Goal: Obtain resource: Download file/media

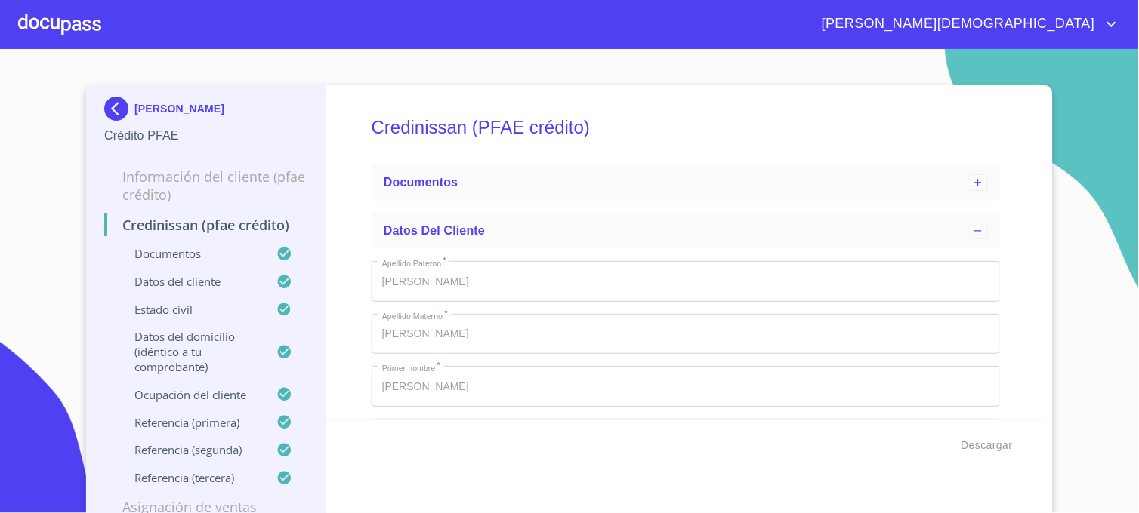
scroll to position [904, 0]
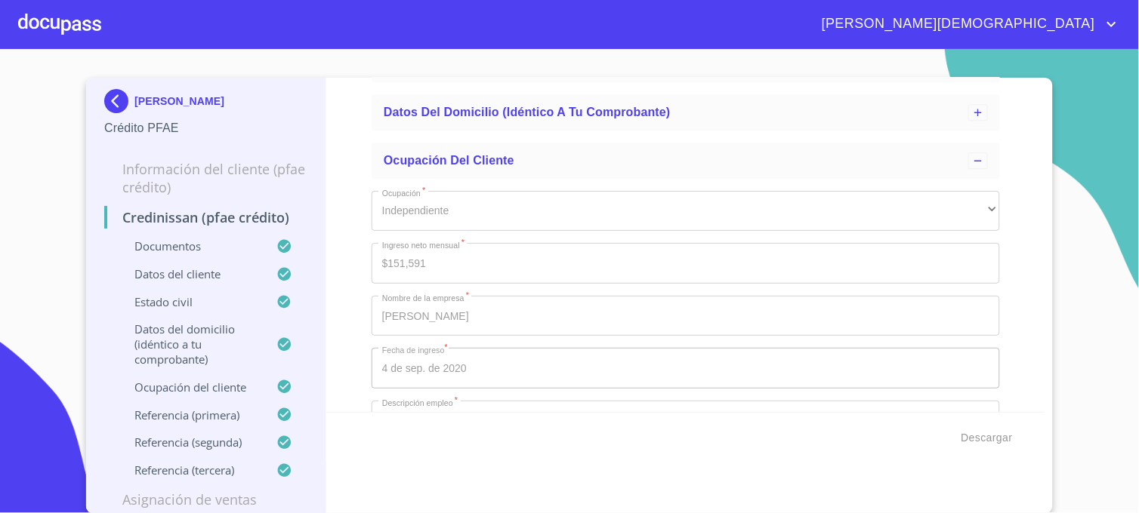
click at [113, 108] on img at bounding box center [119, 101] width 30 height 24
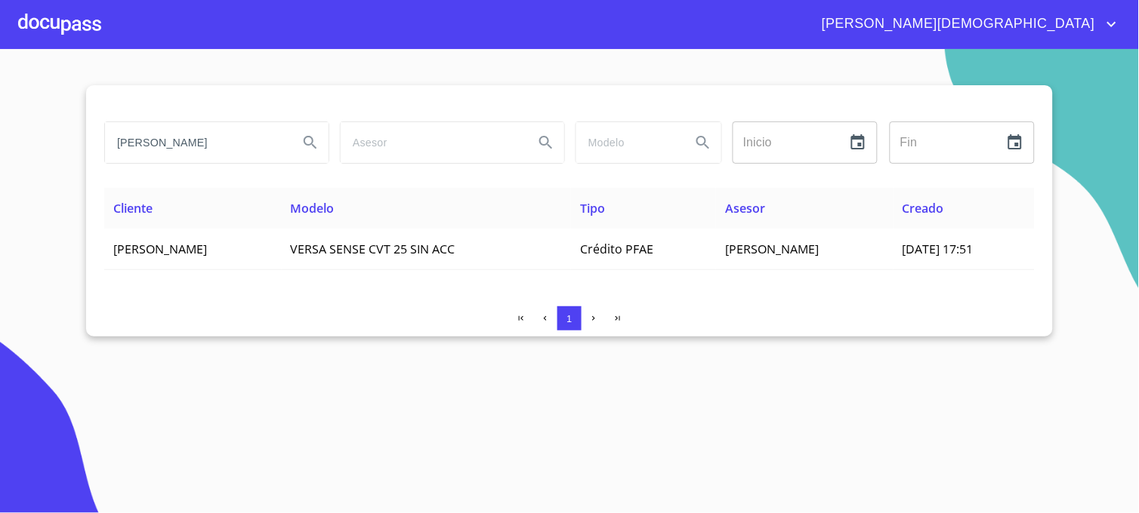
drag, startPoint x: 198, startPoint y: 148, endPoint x: 87, endPoint y: 153, distance: 111.1
click at [87, 153] on div "[PERSON_NAME] Inicio ​ Fin ​ Cliente Modelo Tipo Asesor Creado [PERSON_NAME] VE…" at bounding box center [569, 210] width 967 height 251
type input "[PERSON_NAME]"
click at [313, 145] on icon "Search" at bounding box center [310, 142] width 13 height 13
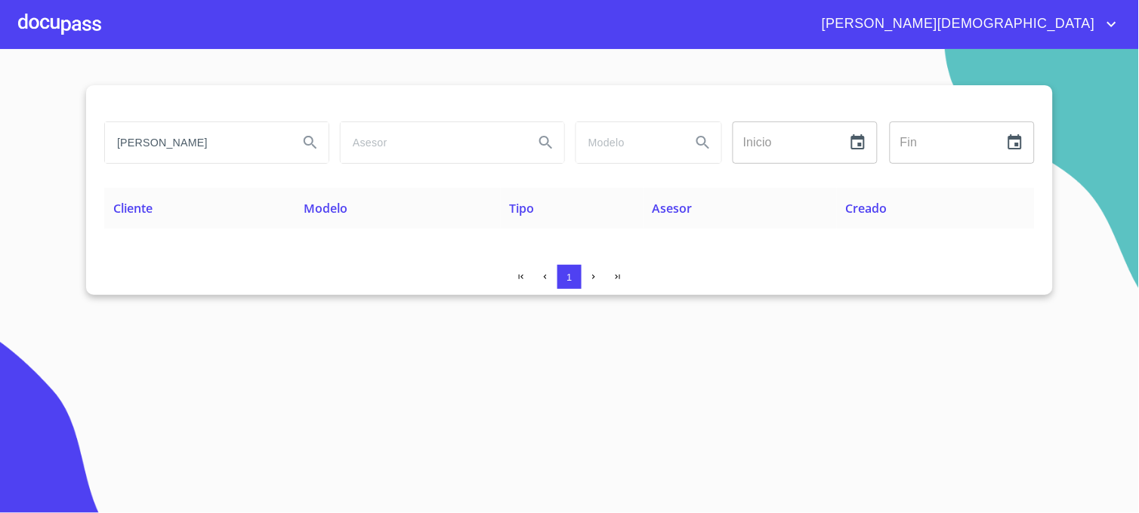
drag, startPoint x: 266, startPoint y: 148, endPoint x: 91, endPoint y: 156, distance: 174.6
click at [99, 159] on div "[PERSON_NAME]" at bounding box center [216, 143] width 236 height 54
click at [304, 144] on icon "Search" at bounding box center [310, 143] width 18 height 18
drag, startPoint x: 231, startPoint y: 141, endPoint x: -4, endPoint y: 148, distance: 234.9
click at [0, 148] on html "[PERSON_NAME] [PERSON_NAME] Inicio ​ Fin ​ Cliente Modelo Tipo Asesor Creado 1 …" at bounding box center [569, 256] width 1139 height 513
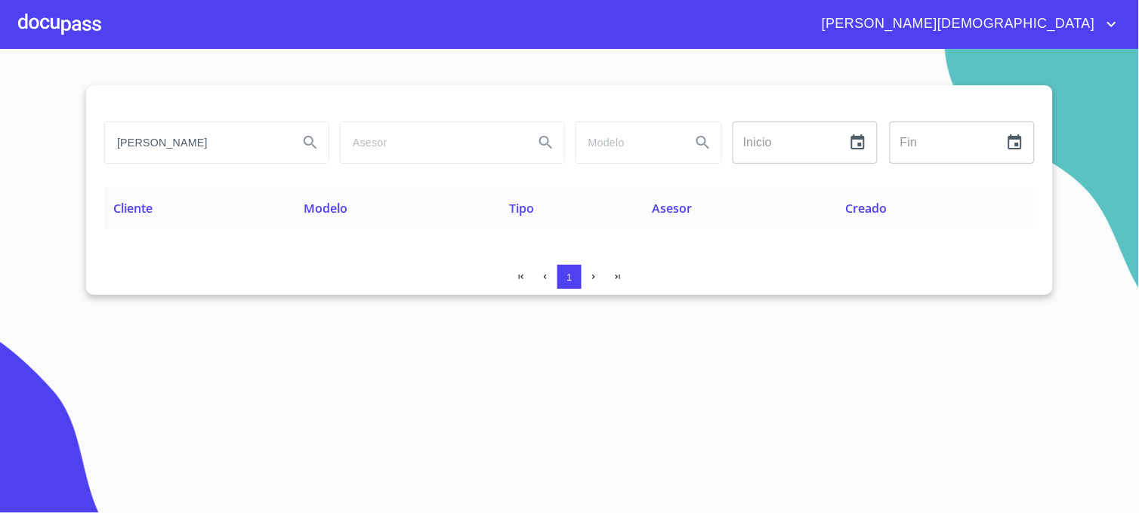
click at [302, 142] on icon "Search" at bounding box center [310, 143] width 18 height 18
drag, startPoint x: 227, startPoint y: 141, endPoint x: 43, endPoint y: 150, distance: 183.7
click at [43, 150] on section "[PERSON_NAME] Inicio ​ Fin ​ Cliente Modelo Tipo Asesor Creado 1" at bounding box center [569, 281] width 1139 height 464
type input "[PERSON_NAME]"
click at [307, 139] on icon "Search" at bounding box center [310, 143] width 18 height 18
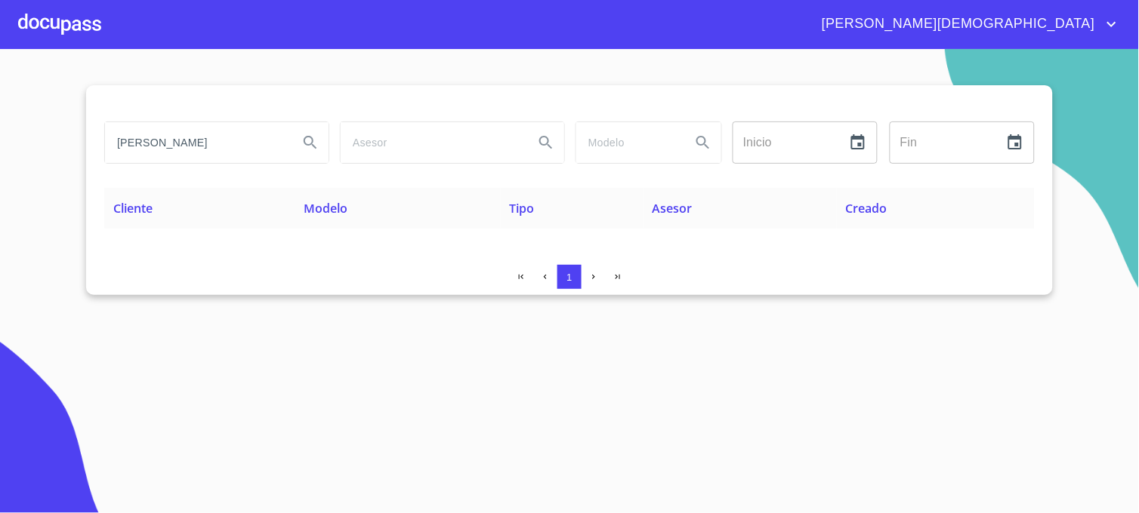
click at [859, 458] on section "[PERSON_NAME] Inicio ​ Fin ​ Cliente Modelo Tipo Asesor Creado 1" at bounding box center [569, 281] width 1139 height 464
click at [313, 151] on icon "Search" at bounding box center [310, 143] width 18 height 18
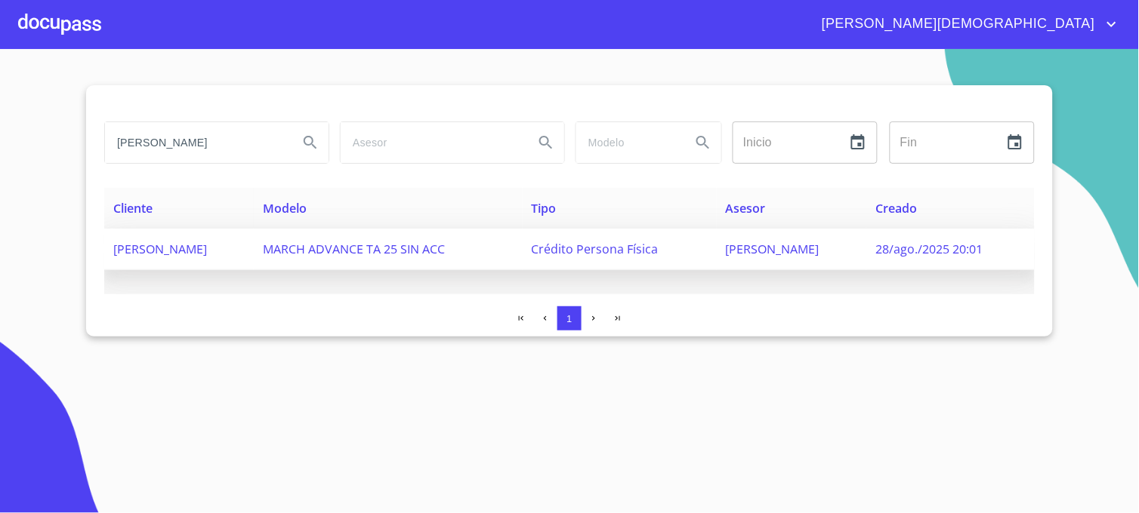
click at [743, 250] on span "[PERSON_NAME]" at bounding box center [773, 249] width 94 height 17
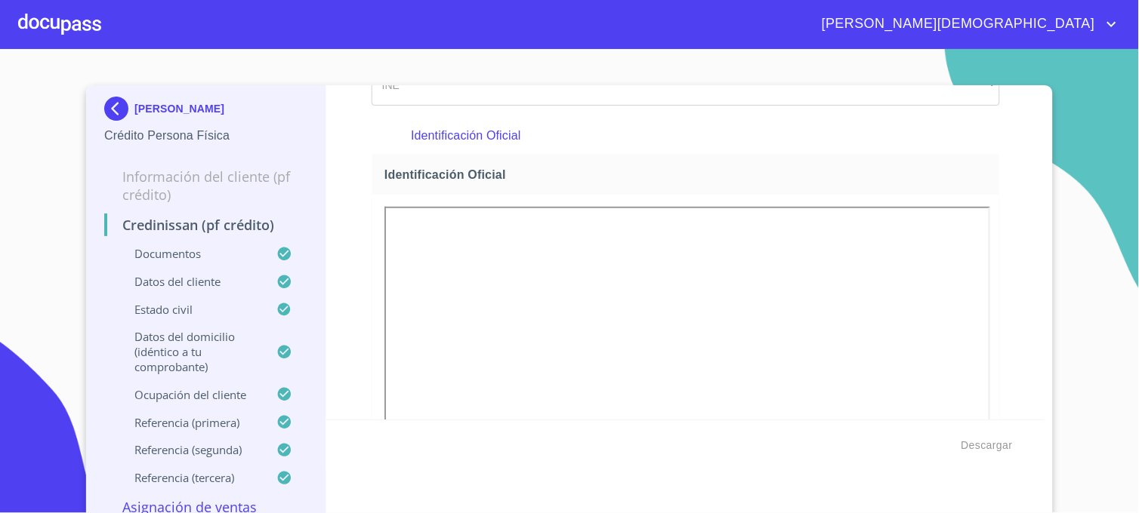
scroll to position [171, 0]
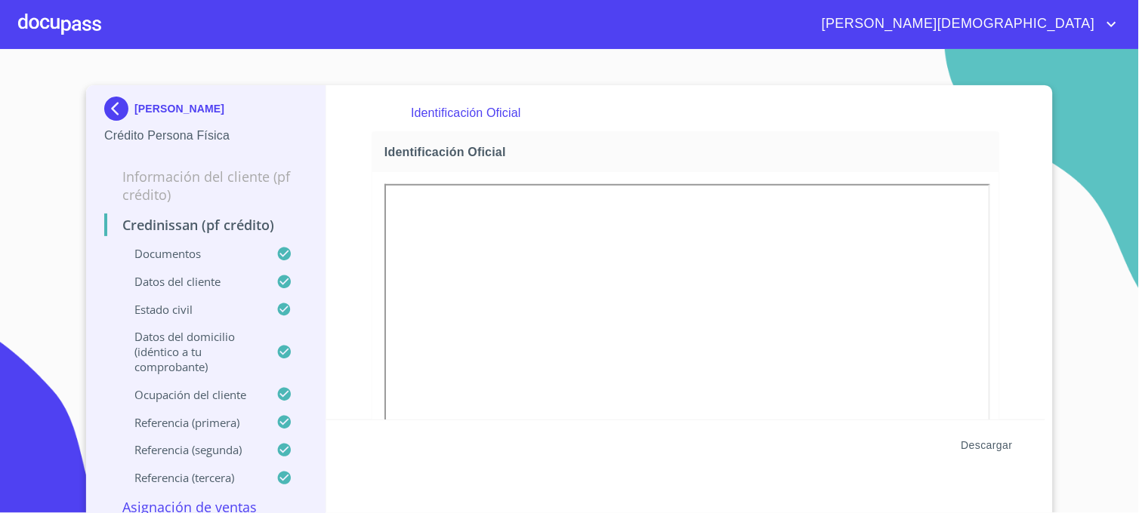
click at [979, 444] on span "Descargar" at bounding box center [986, 445] width 51 height 19
drag, startPoint x: 1080, startPoint y: 177, endPoint x: 1056, endPoint y: 204, distance: 35.8
click at [1080, 177] on section "[PERSON_NAME] Crédito Persona Física Información del cliente (PF crédito) Credi…" at bounding box center [569, 281] width 1139 height 464
click at [104, 106] on img at bounding box center [119, 109] width 30 height 24
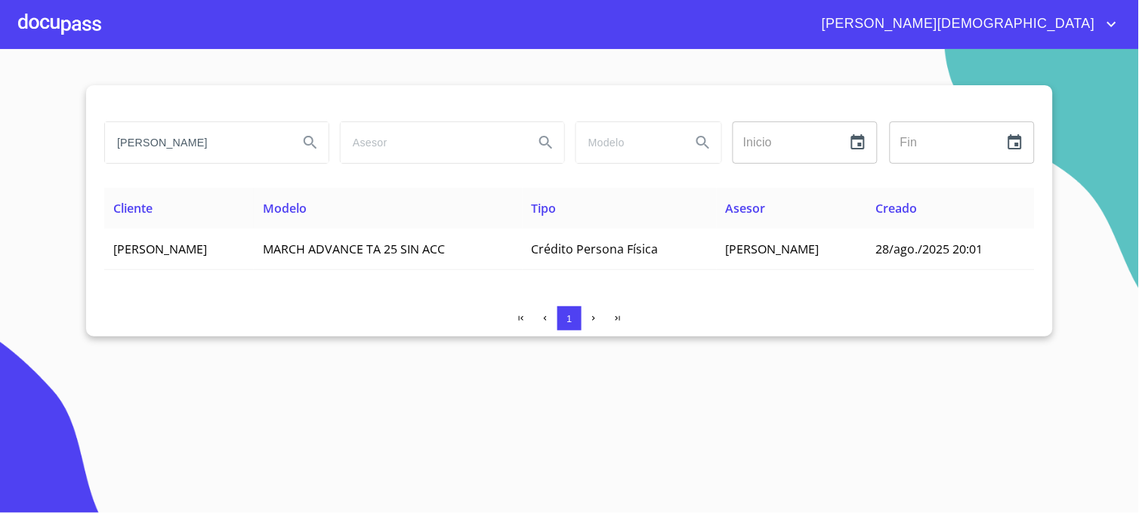
drag, startPoint x: 217, startPoint y: 142, endPoint x: 33, endPoint y: 161, distance: 185.2
click at [33, 161] on section "[PERSON_NAME] Inicio ​ Fin ​ Cliente Modelo Tipo Asesor Creado [PERSON_NAME] MA…" at bounding box center [569, 281] width 1139 height 464
type input "r"
type input "[PERSON_NAME]"
click at [304, 149] on icon "Search" at bounding box center [310, 143] width 18 height 18
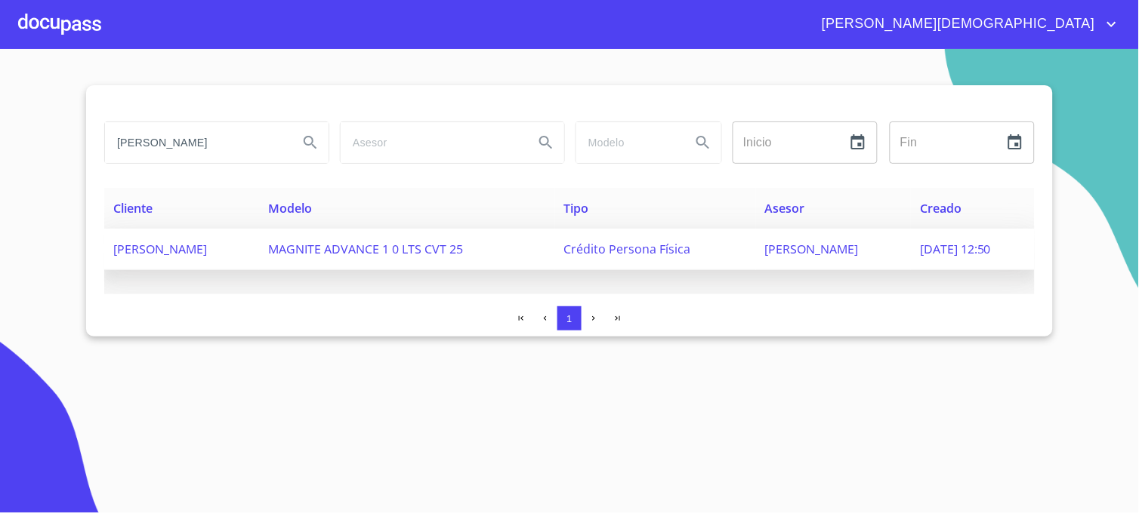
click at [362, 251] on span "MAGNITE ADVANCE 1 0 LTS CVT 25" at bounding box center [365, 249] width 195 height 17
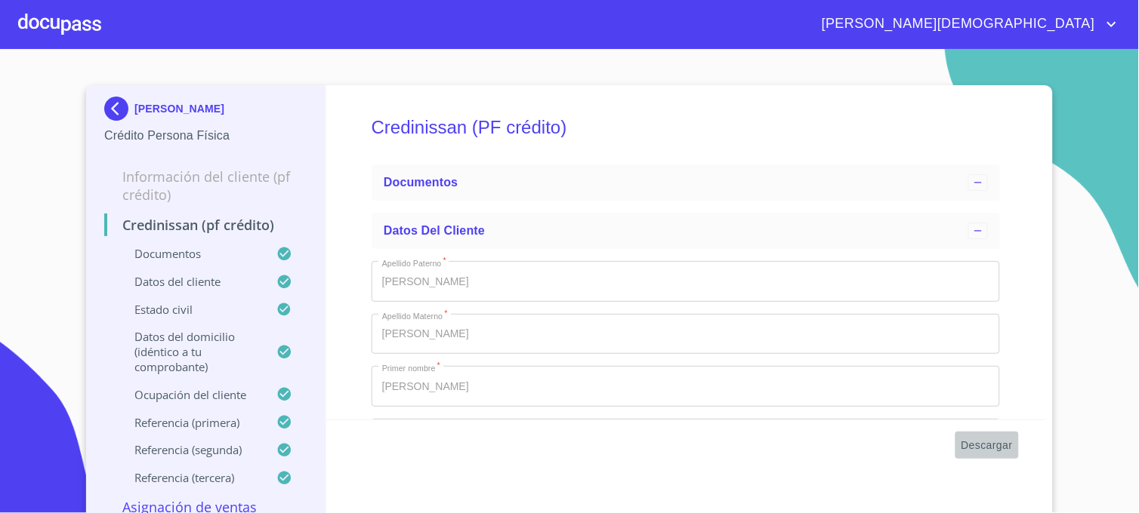
click at [979, 444] on span "Descargar" at bounding box center [986, 445] width 51 height 19
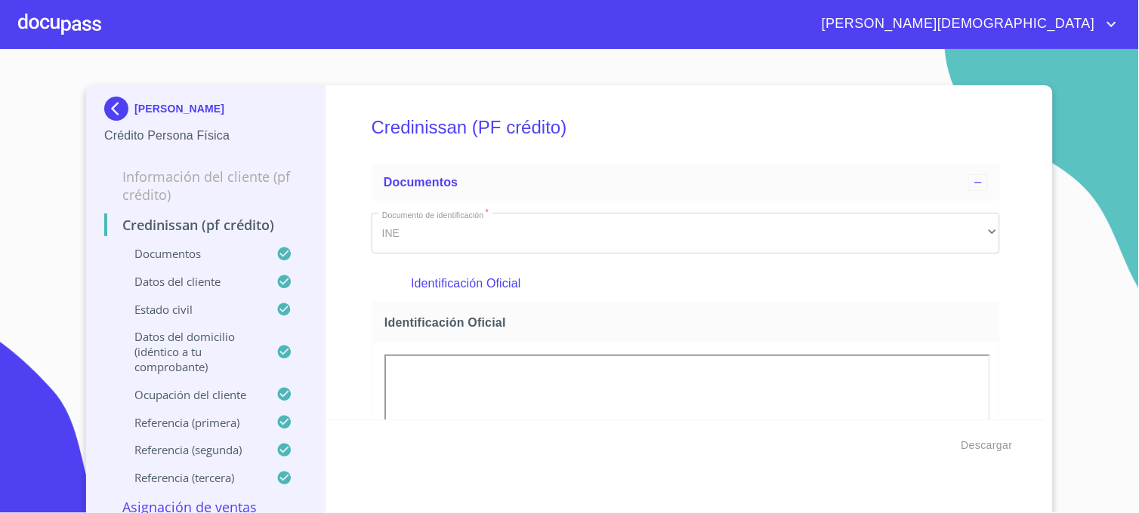
drag, startPoint x: 1084, startPoint y: 225, endPoint x: 1045, endPoint y: 258, distance: 51.4
click at [1084, 227] on section "[PERSON_NAME] Crédito Persona Física Información del cliente (PF crédito) Credi…" at bounding box center [569, 281] width 1139 height 464
